Goal: Task Accomplishment & Management: Complete application form

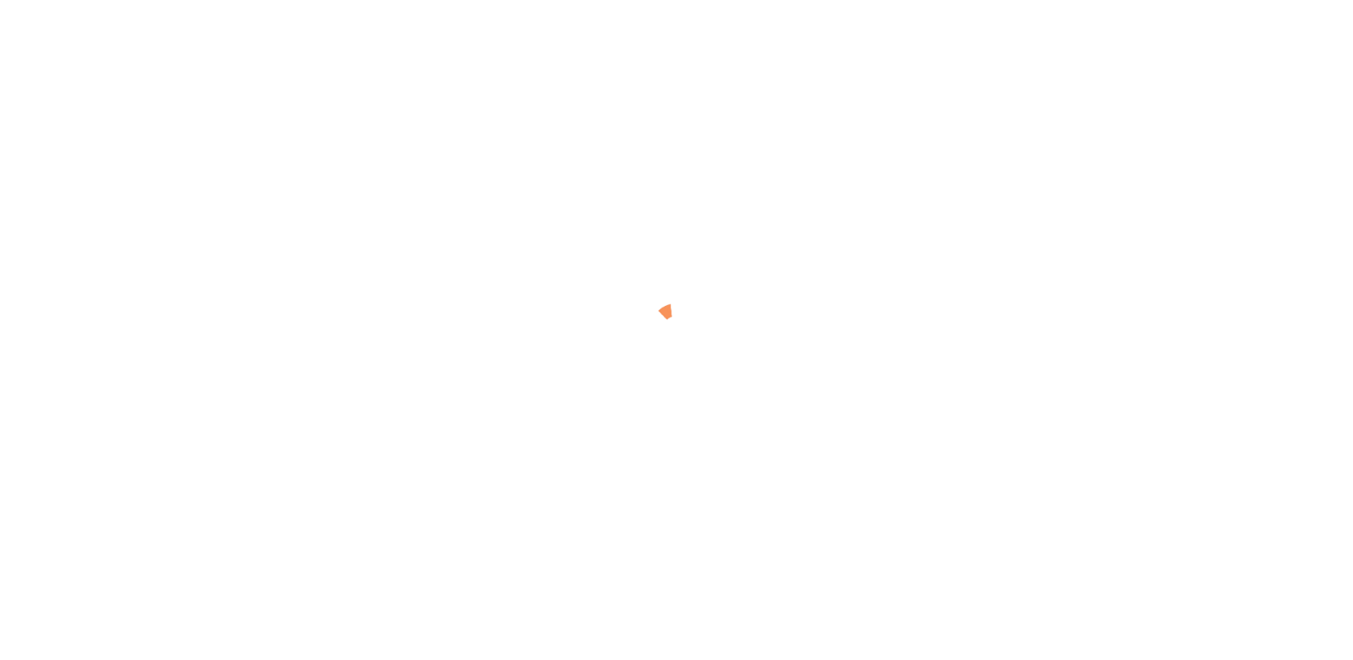
click at [605, 167] on div at bounding box center [676, 330] width 1353 height 660
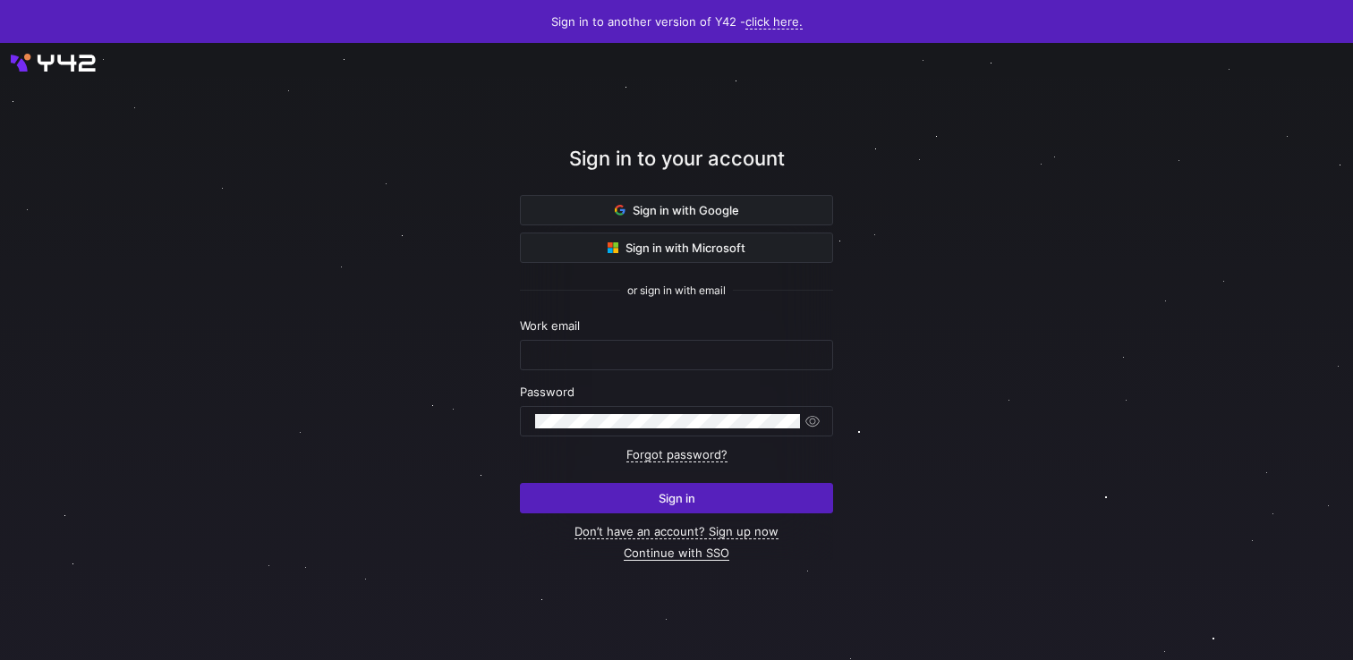
click at [654, 551] on link "Continue with SSO" at bounding box center [677, 553] width 106 height 15
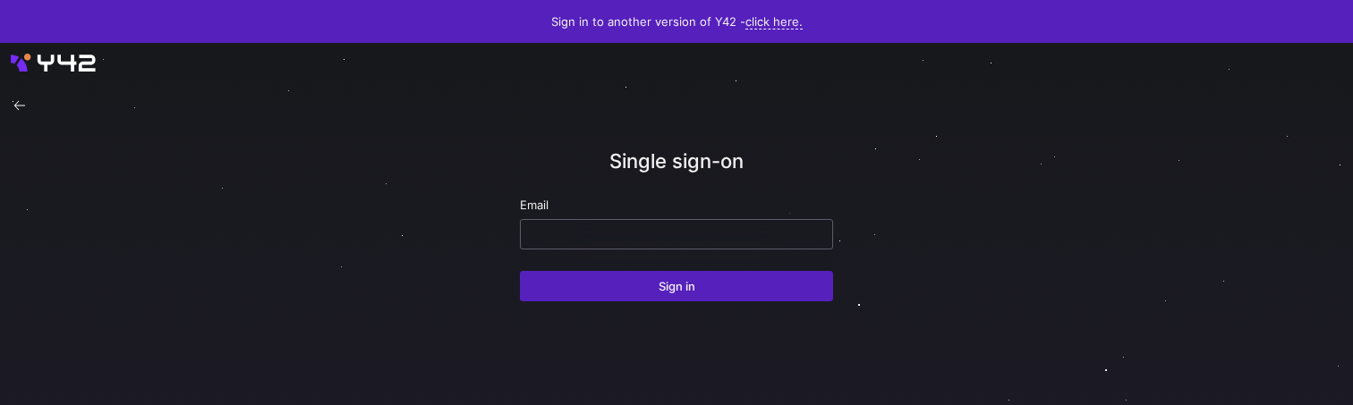
click at [571, 230] on input "email" at bounding box center [676, 234] width 283 height 14
type input "[EMAIL_ADDRESS][DOMAIN_NAME]"
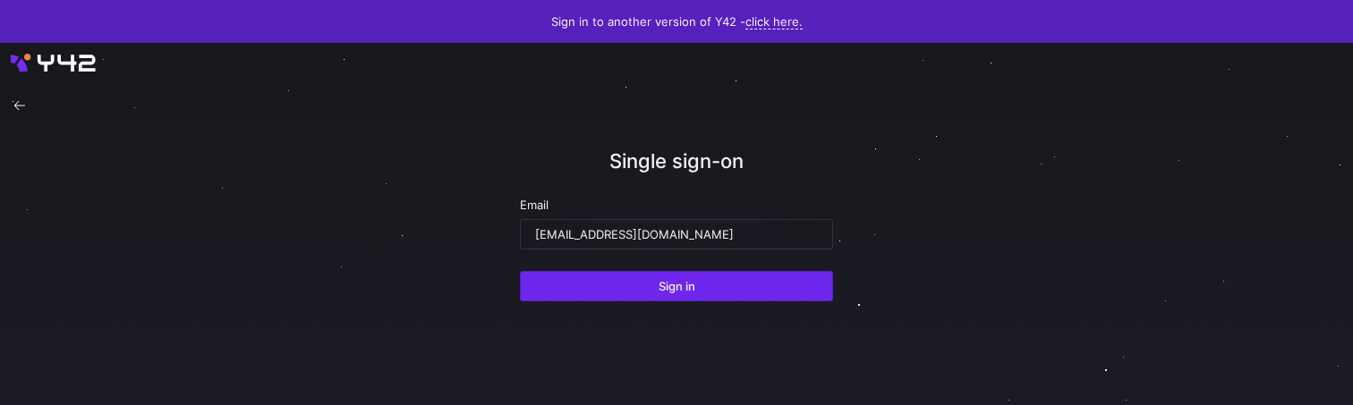
click at [655, 290] on span "submit" at bounding box center [676, 286] width 311 height 29
